Goal: Navigation & Orientation: Find specific page/section

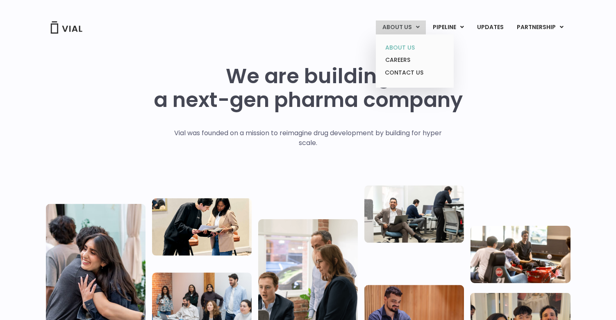
click at [409, 46] on link "ABOUT US" at bounding box center [415, 47] width 72 height 13
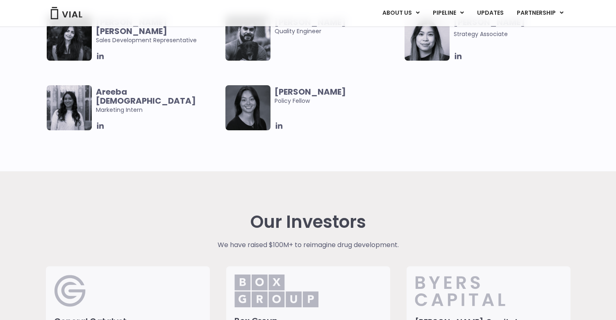
scroll to position [1845, 0]
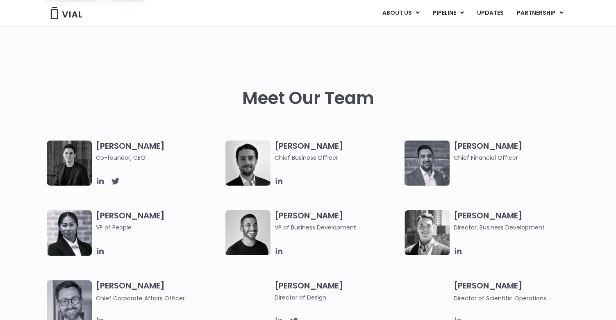
scroll to position [533, 0]
